Goal: Task Accomplishment & Management: Manage account settings

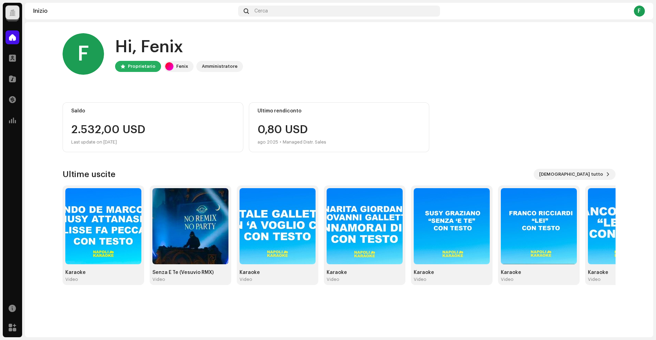
click at [17, 16] on div at bounding box center [13, 13] width 14 height 14
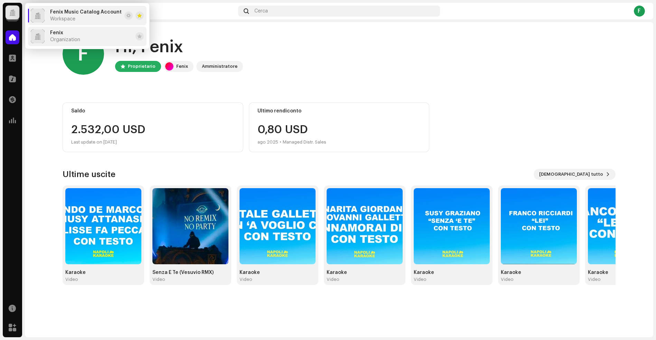
click at [54, 43] on li "Fenix Organization" at bounding box center [87, 36] width 119 height 19
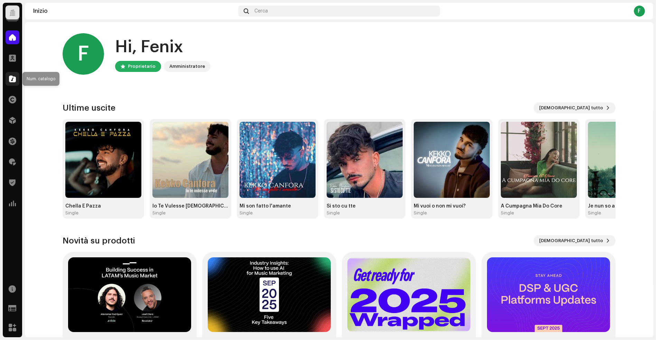
click at [12, 78] on span at bounding box center [12, 79] width 7 height 6
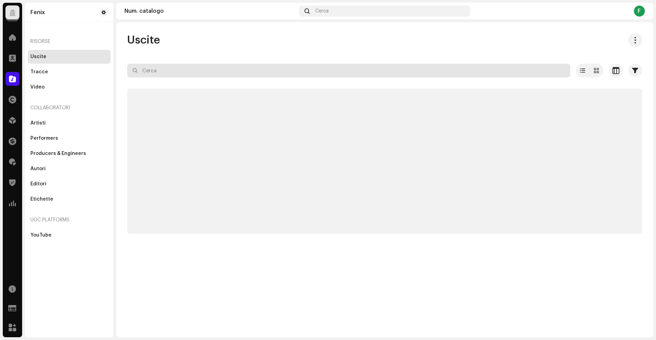
click at [187, 70] on input "text" at bounding box center [348, 71] width 443 height 14
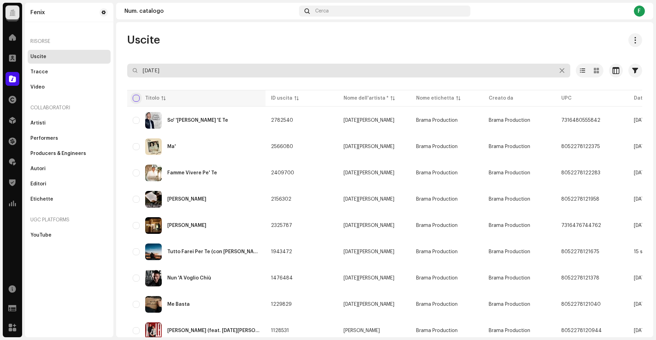
type input "natale"
click at [135, 98] on input "checkbox" at bounding box center [136, 98] width 7 height 7
checkbox input "true"
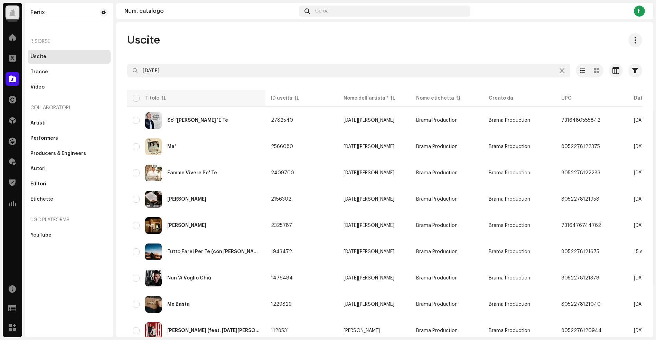
checkbox input "true"
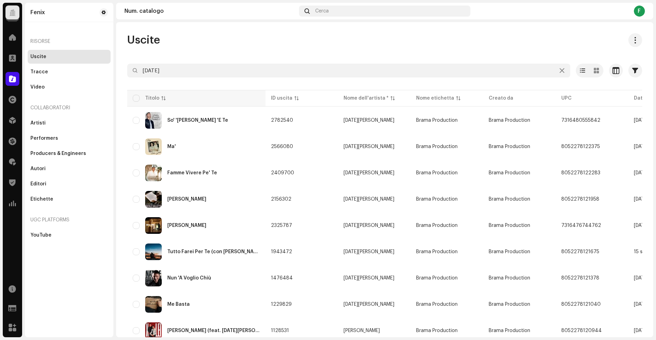
checkbox input "true"
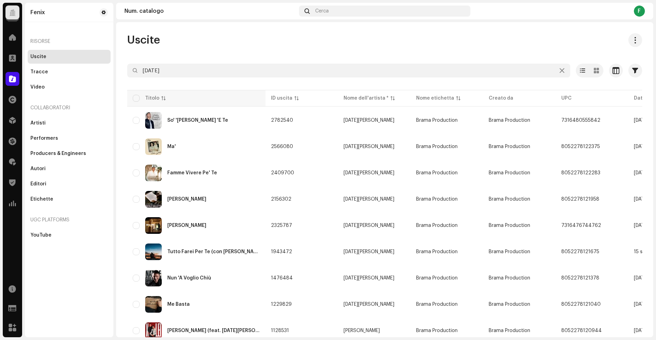
checkbox input "true"
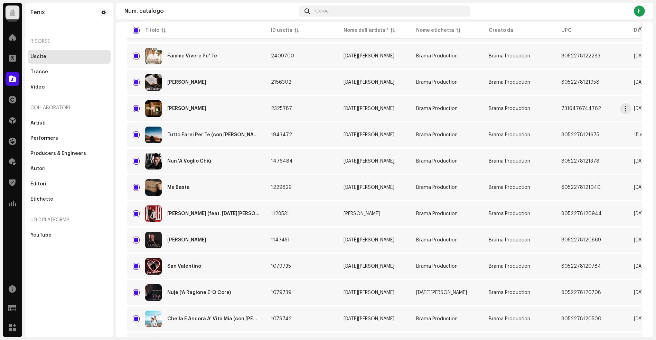
scroll to position [242, 0]
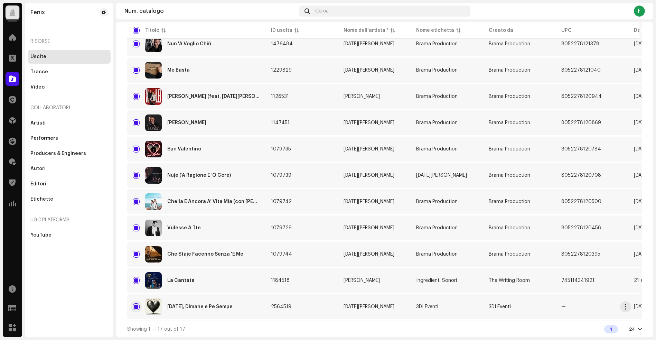
click at [135, 303] on input "Row Selected" at bounding box center [136, 306] width 7 height 7
checkbox input "false"
click at [135, 277] on input "Row Selected" at bounding box center [136, 280] width 7 height 7
checkbox input "false"
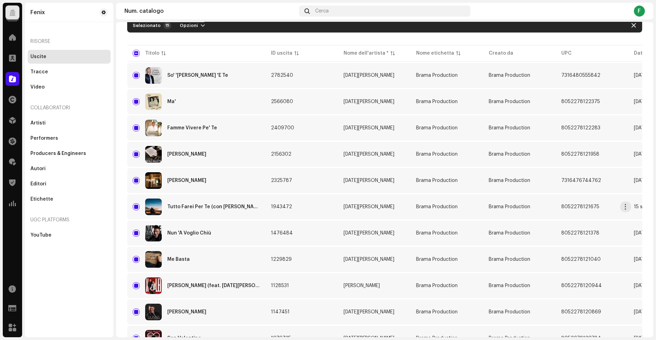
scroll to position [0, 0]
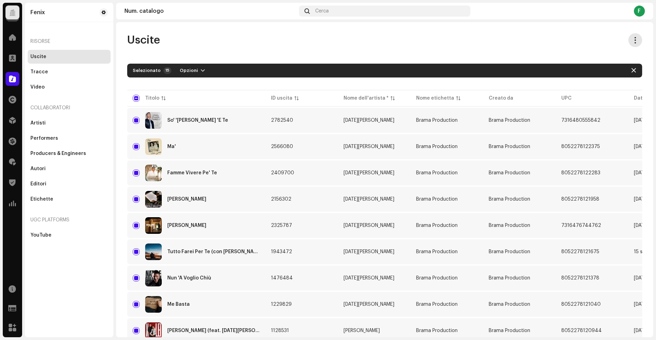
click at [629, 38] on button at bounding box center [636, 40] width 14 height 14
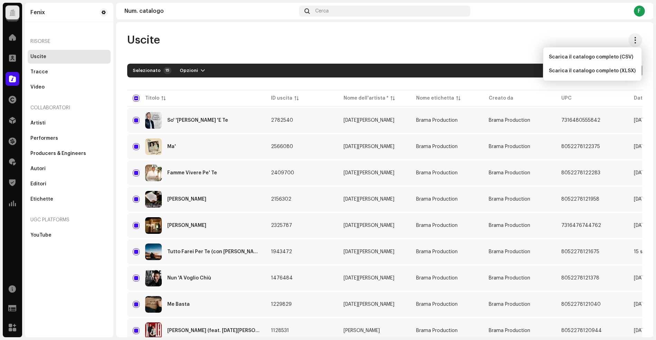
click at [413, 39] on div "Uscite" at bounding box center [384, 40] width 515 height 14
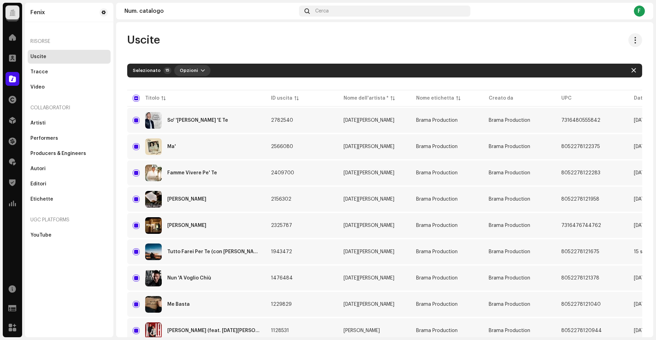
drag, startPoint x: 176, startPoint y: 69, endPoint x: 181, endPoint y: 69, distance: 5.2
click at [176, 69] on button "Opzioni" at bounding box center [192, 70] width 36 height 11
click at [252, 48] on div "Uscite natale Selezionato 15 Opzioni Filtri Stato della distribuzione Mai distr…" at bounding box center [384, 302] width 537 height 538
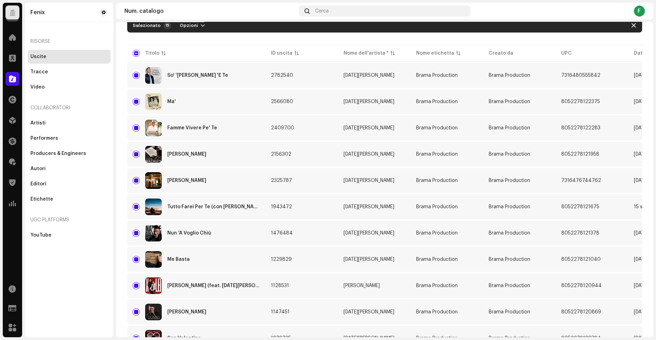
scroll to position [50, 0]
